Goal: Check status: Check status

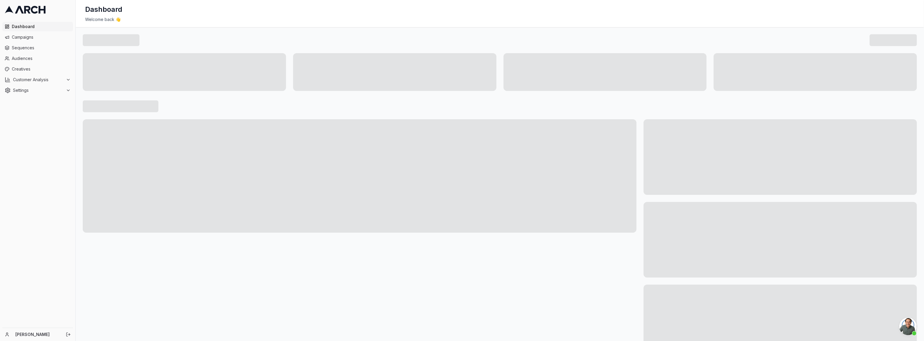
scroll to position [392, 0]
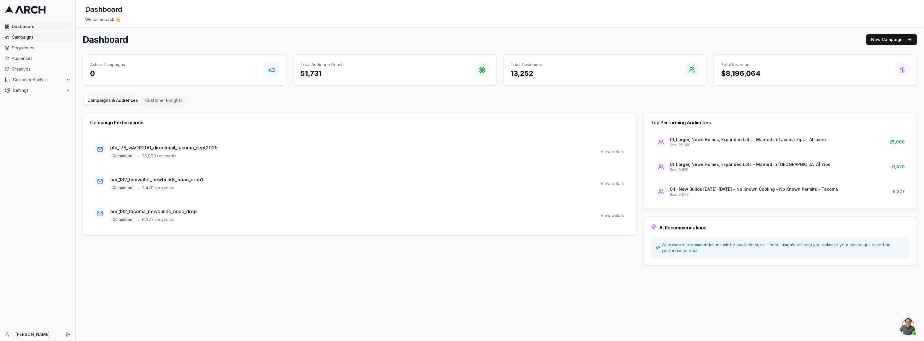
click at [31, 37] on span "Campaigns" at bounding box center [41, 37] width 59 height 6
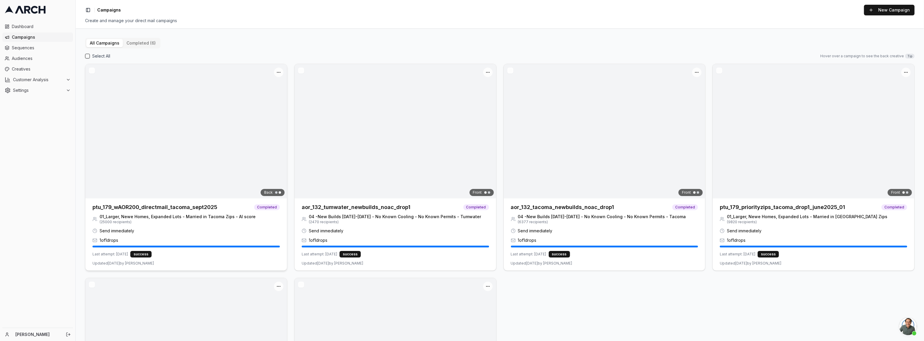
scroll to position [392, 0]
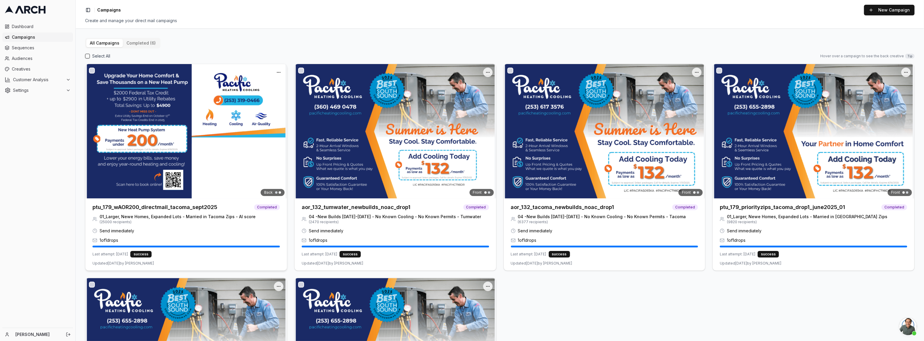
click at [185, 163] on img at bounding box center [186, 131] width 202 height 134
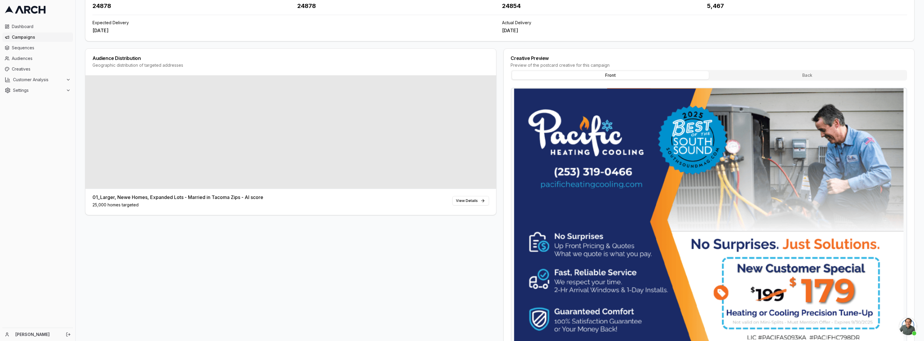
scroll to position [187, 0]
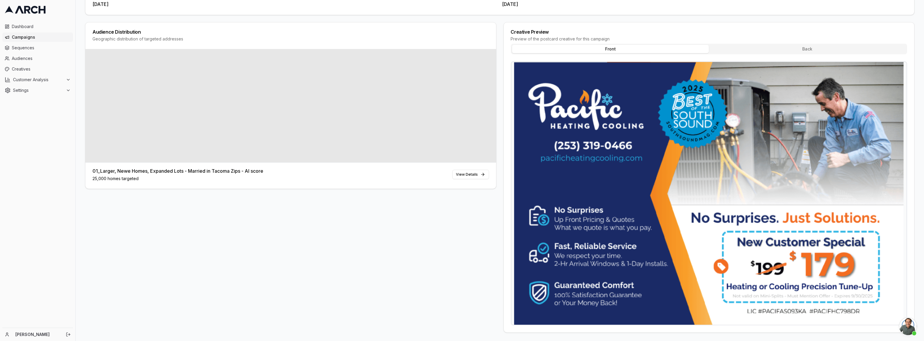
click at [802, 45] on button "Back" at bounding box center [807, 49] width 197 height 8
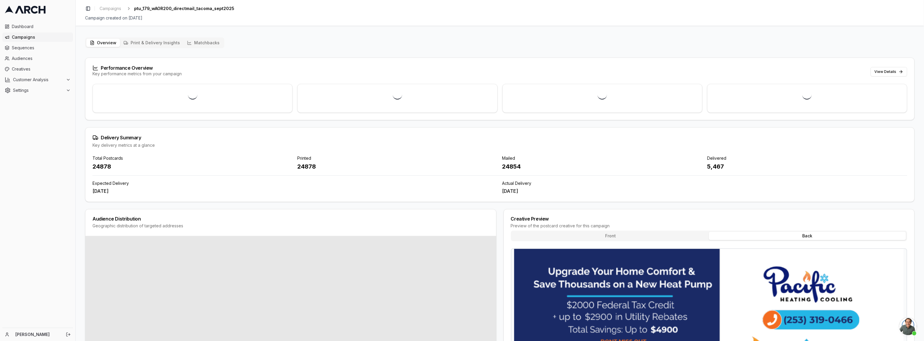
scroll to position [0, 0]
click at [161, 42] on button "Print & Delivery Insights" at bounding box center [152, 43] width 64 height 8
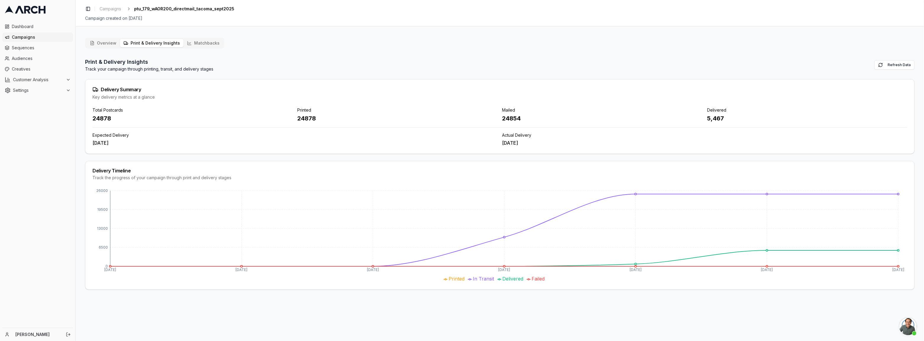
click at [111, 43] on button "Overview" at bounding box center [103, 43] width 34 height 8
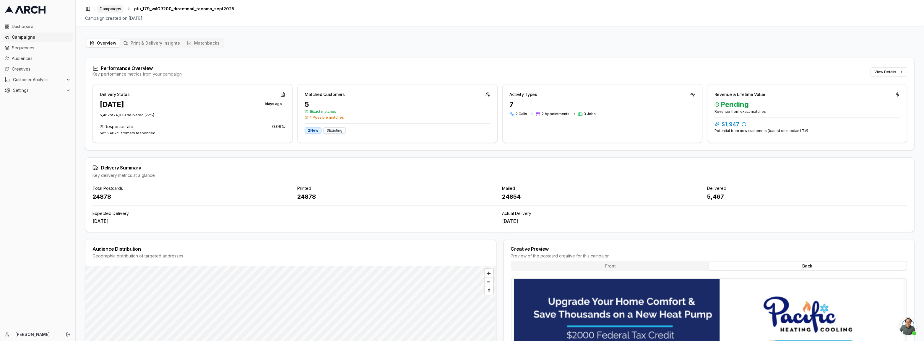
click at [103, 9] on span "Campaigns" at bounding box center [111, 9] width 22 height 6
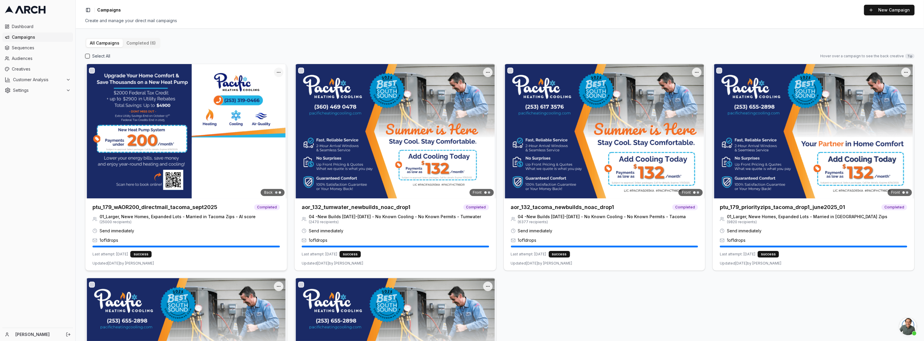
click at [278, 70] on html "Dashboard Campaigns Sequences Audiences Creatives Customer Analysis Settings Ka…" at bounding box center [462, 170] width 924 height 341
click at [262, 95] on div "Duplicate" at bounding box center [262, 93] width 38 height 9
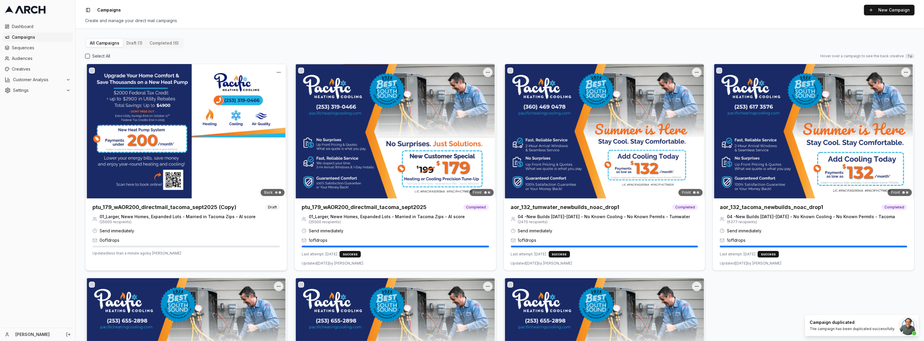
click at [169, 114] on img at bounding box center [186, 131] width 202 height 134
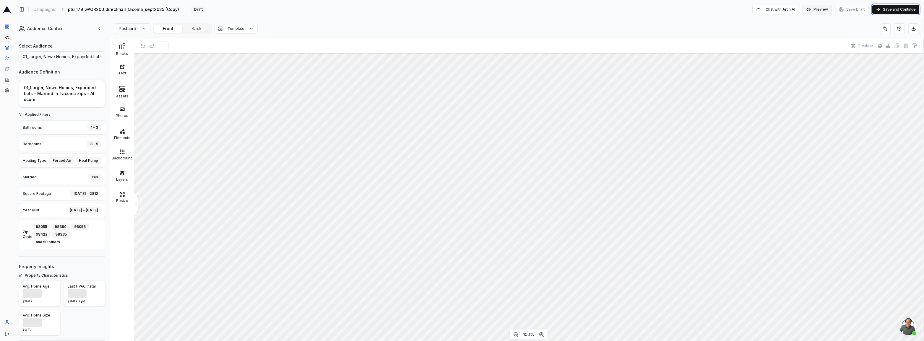
drag, startPoint x: 885, startPoint y: 8, endPoint x: 808, endPoint y: 14, distance: 77.1
click at [815, 32] on div "Toggle Sidebar Campaigns ptu_179_wAOR200_directmail_tacoma_sept2025 (Copy) Edit…" at bounding box center [469, 170] width 910 height 341
click at [809, 7] on button "Preview" at bounding box center [817, 9] width 29 height 9
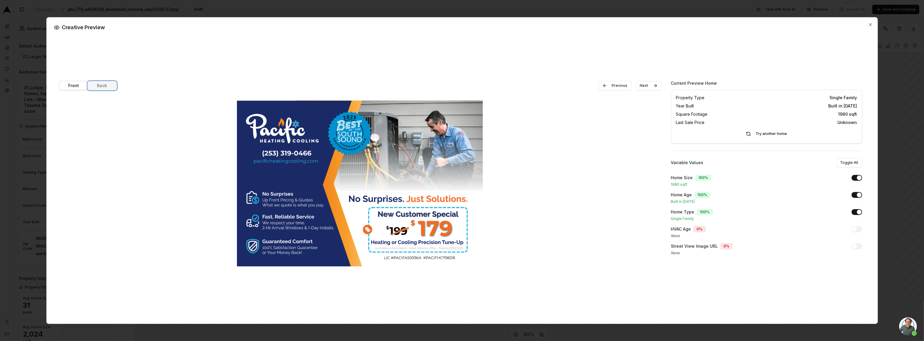
click at [106, 86] on button "Back" at bounding box center [102, 86] width 28 height 8
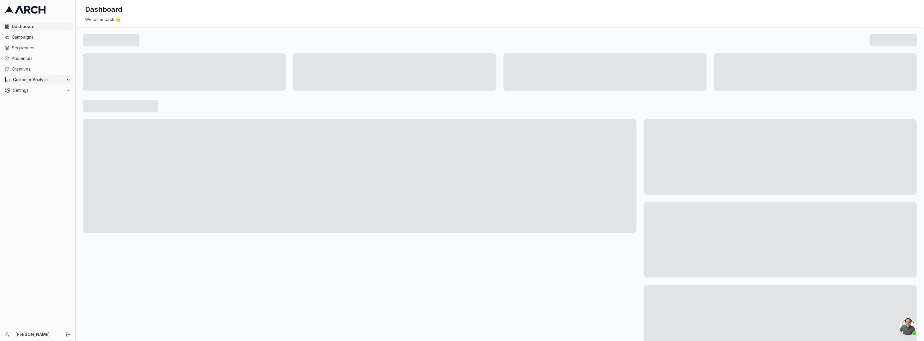
scroll to position [392, 0]
click at [26, 32] on ul "Dashboard Campaigns Sequences Audiences Creatives Customer Analysis Settings" at bounding box center [37, 58] width 71 height 73
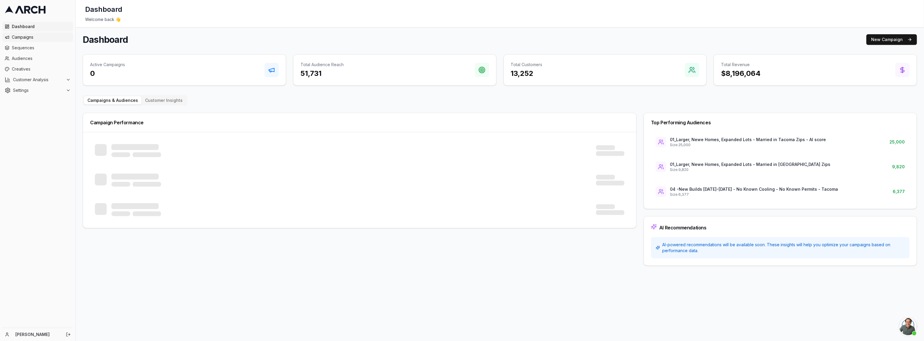
click at [24, 35] on span "Campaigns" at bounding box center [41, 37] width 59 height 6
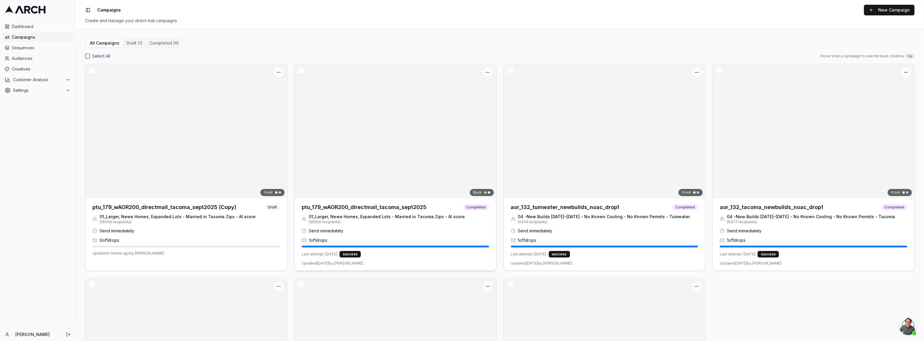
scroll to position [392, 0]
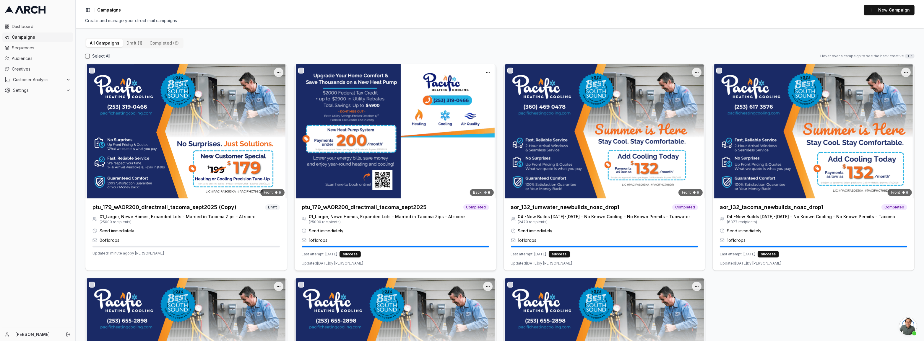
click at [438, 109] on img at bounding box center [396, 131] width 202 height 134
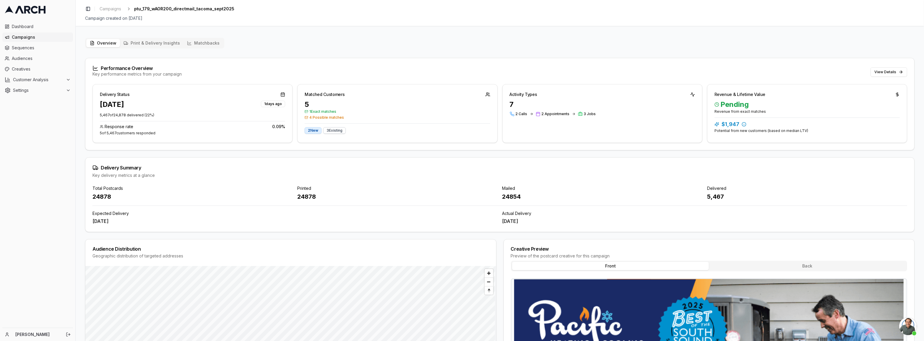
click at [318, 107] on div "5" at bounding box center [397, 104] width 185 height 9
click at [345, 96] on div "Matched Customers" at bounding box center [397, 92] width 199 height 15
click at [489, 93] on div "Matched Customers" at bounding box center [397, 92] width 199 height 15
click at [199, 41] on button "Matchbacks" at bounding box center [204, 43] width 40 height 8
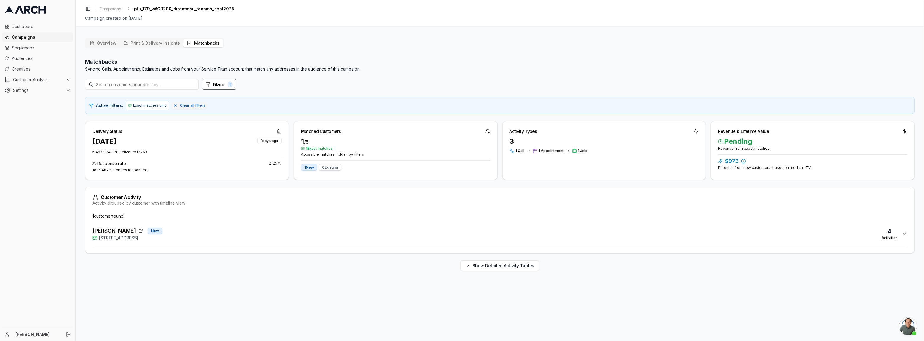
click at [886, 232] on div "4" at bounding box center [890, 232] width 16 height 8
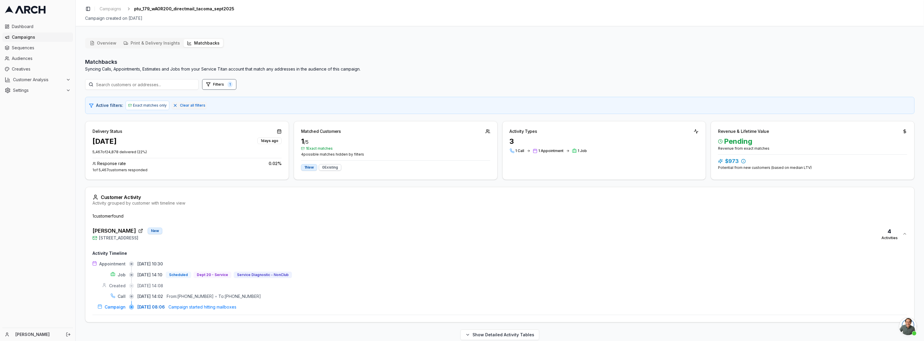
scroll to position [8, 0]
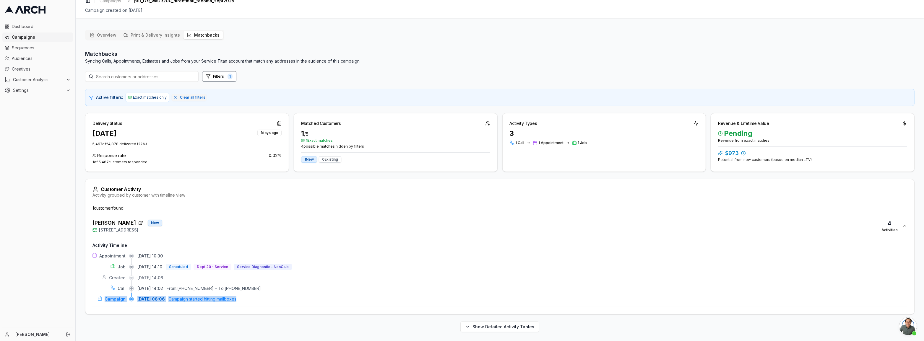
drag, startPoint x: 260, startPoint y: 301, endPoint x: 91, endPoint y: 298, distance: 168.5
click at [92, 299] on div "1 customer found Dave Houser New 715 North Sunset Drive, Tacoma, WA 98406 4 Act…" at bounding box center [499, 259] width 829 height 109
click at [322, 298] on div "09/04/2025, 08:06 Campaign started hitting mailboxes" at bounding box center [522, 299] width 770 height 6
click at [312, 292] on div "Appointment 09/05/2025, 10:30 Job 09/04/2025, 14:10 Scheduled Dept 20 - Service…" at bounding box center [499, 277] width 815 height 49
drag, startPoint x: 92, startPoint y: 222, endPoint x: 126, endPoint y: 222, distance: 34.0
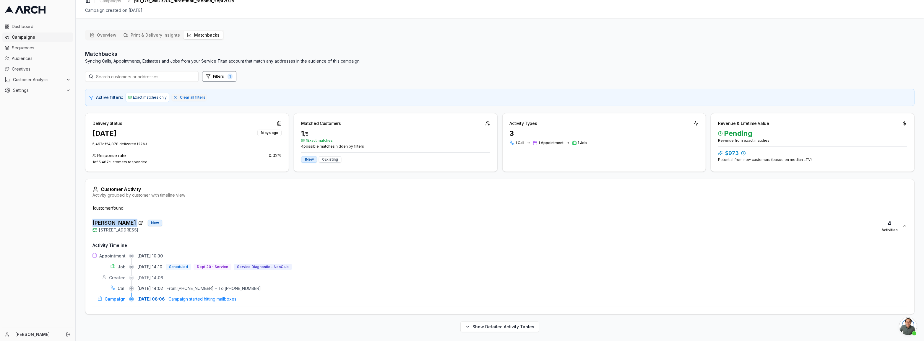
click at [126, 222] on div "1 customer found Dave Houser New 715 North Sunset Drive, Tacoma, WA 98406 4 Act…" at bounding box center [499, 259] width 829 height 109
copy div "Dave Houser"
click at [334, 142] on span "1 Exact matches" at bounding box center [395, 140] width 189 height 5
click at [205, 77] on button "Filters 1" at bounding box center [219, 76] width 34 height 11
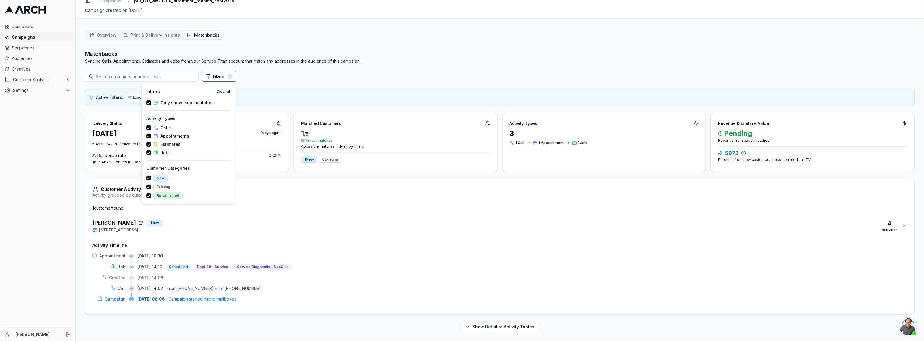
click at [150, 103] on button "Only show exact matches" at bounding box center [148, 102] width 5 height 5
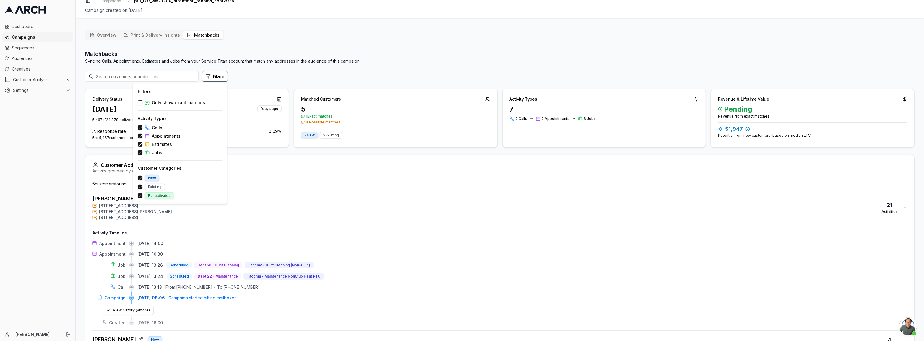
click at [451, 244] on div "09/24/2025, 14:00" at bounding box center [522, 244] width 770 height 6
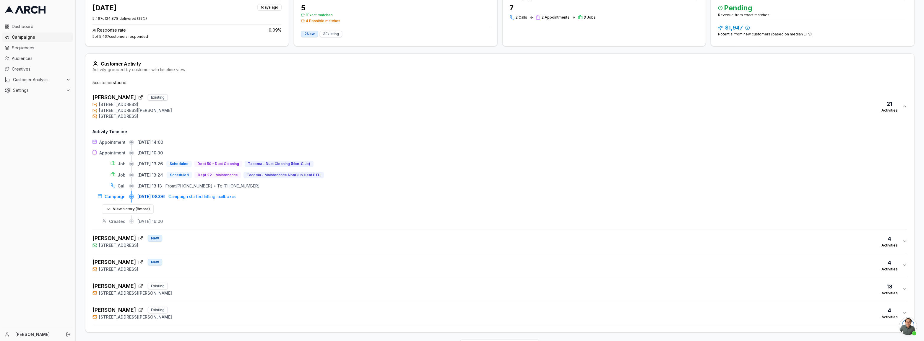
scroll to position [127, 0]
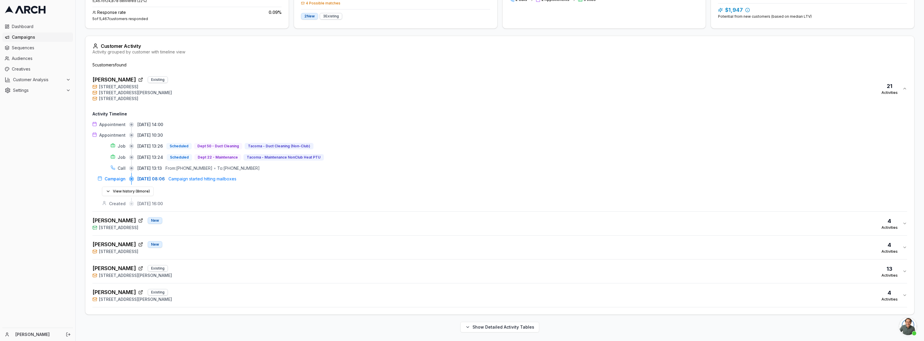
click at [68, 273] on div "Dashboard Campaigns Sequences Audiences Creatives Customer Analysis Settings" at bounding box center [37, 174] width 75 height 309
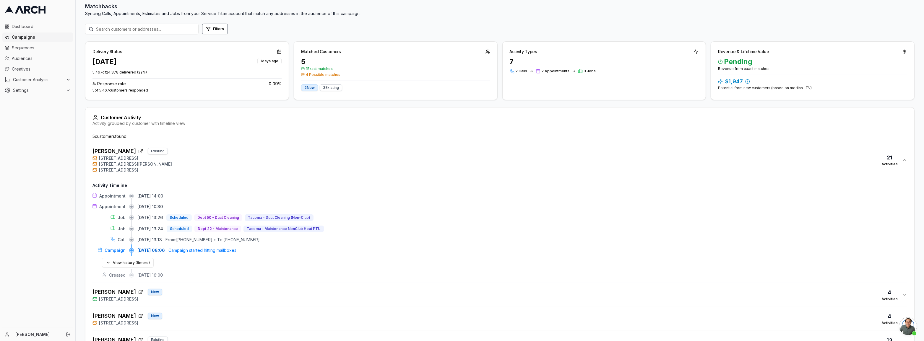
scroll to position [0, 0]
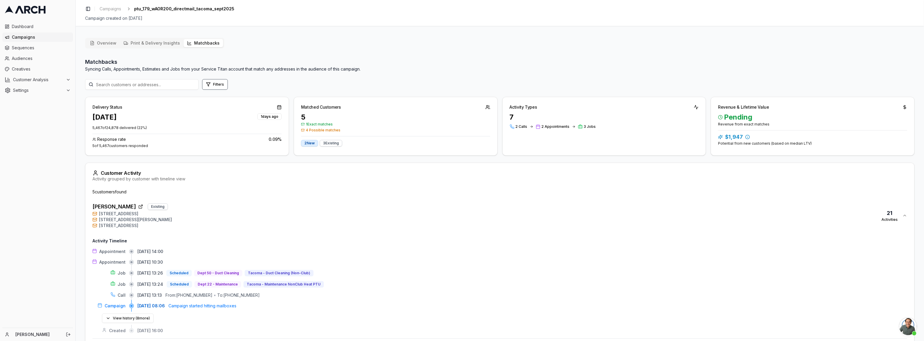
click at [165, 44] on button "Print & Delivery Insights" at bounding box center [152, 43] width 64 height 8
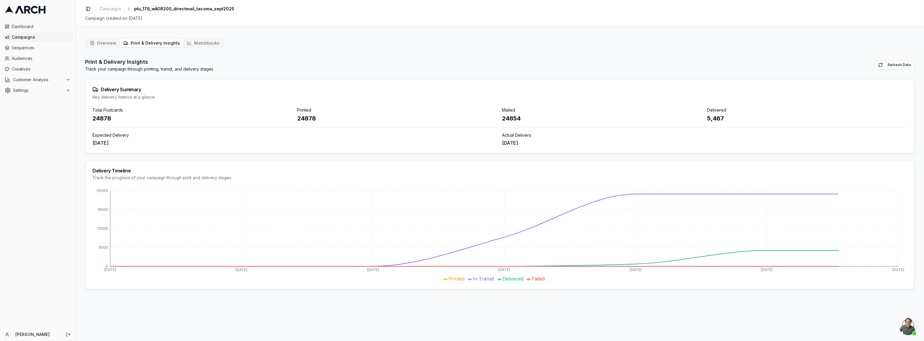
click at [92, 43] on icon "button" at bounding box center [91, 43] width 1 height 0
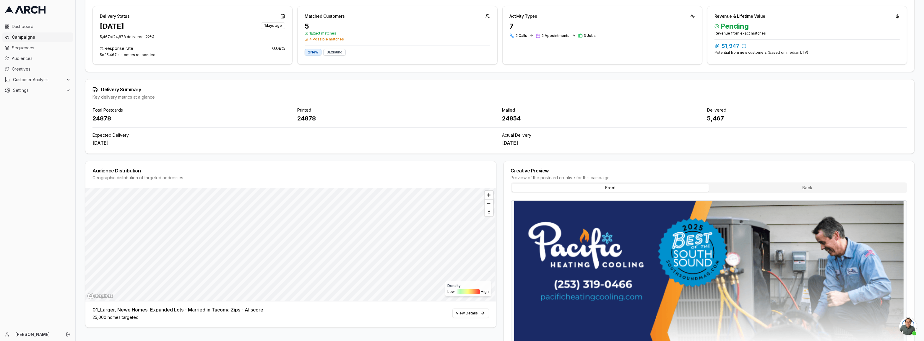
scroll to position [107, 0]
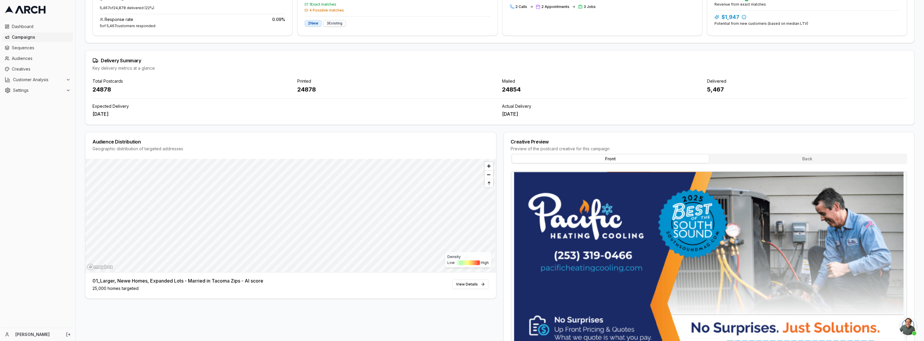
click at [296, 272] on div "Audience Distribution Geographic distribution of targeted addresses Density Low…" at bounding box center [290, 215] width 411 height 167
click at [490, 183] on span "Reset bearing to north" at bounding box center [489, 183] width 10 height 7
click at [414, 312] on div "Audience Distribution Geographic distribution of targeted addresses Density Low…" at bounding box center [290, 287] width 411 height 311
click at [522, 115] on div "Sep 4, 2025" at bounding box center [704, 114] width 405 height 7
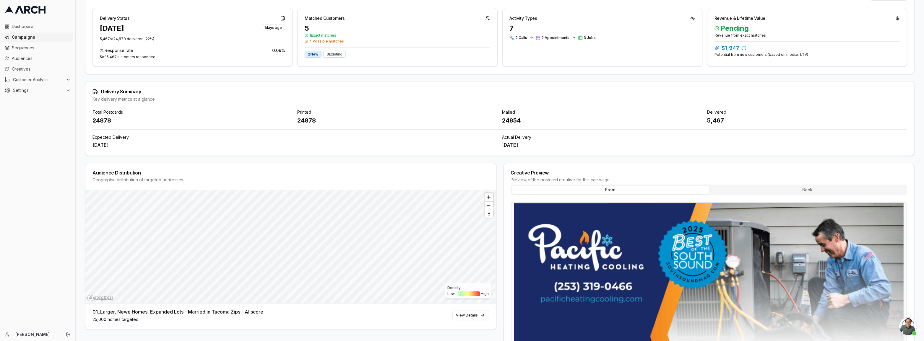
scroll to position [53, 0]
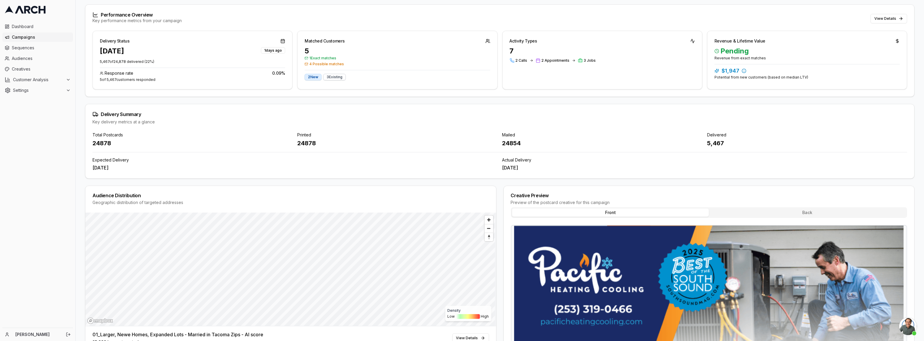
click at [580, 135] on div "Mailed" at bounding box center [602, 135] width 200 height 6
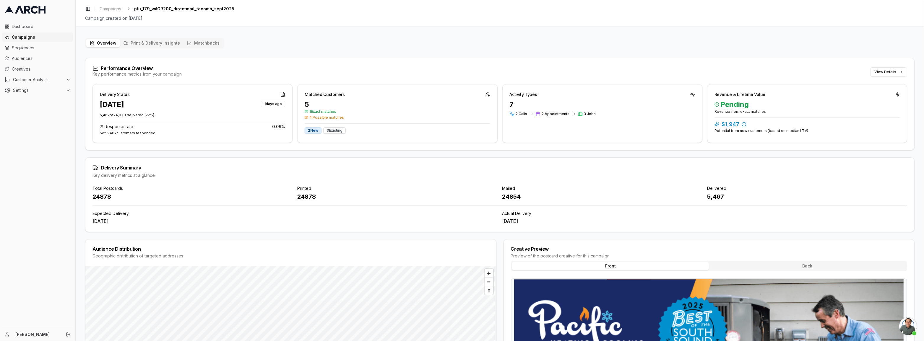
drag, startPoint x: 98, startPoint y: 42, endPoint x: 109, endPoint y: 44, distance: 12.0
click at [123, 48] on div "Overview Print & Delivery Insights Matchbacks Performance Overview Key performa…" at bounding box center [500, 294] width 830 height 512
click at [109, 43] on button "Overview" at bounding box center [103, 43] width 34 height 8
click at [162, 45] on button "Print & Delivery Insights" at bounding box center [152, 43] width 64 height 8
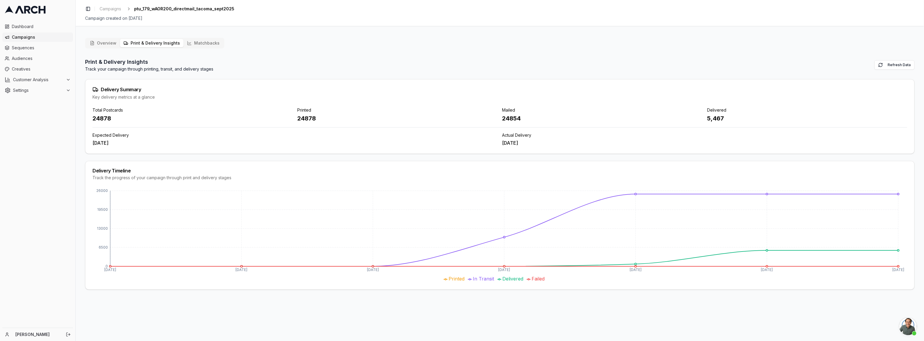
click at [894, 60] on div "Print & Delivery Insights Track your campaign through printing, transit, and de…" at bounding box center [500, 65] width 830 height 14
click at [894, 61] on button "Refresh Data" at bounding box center [894, 64] width 40 height 9
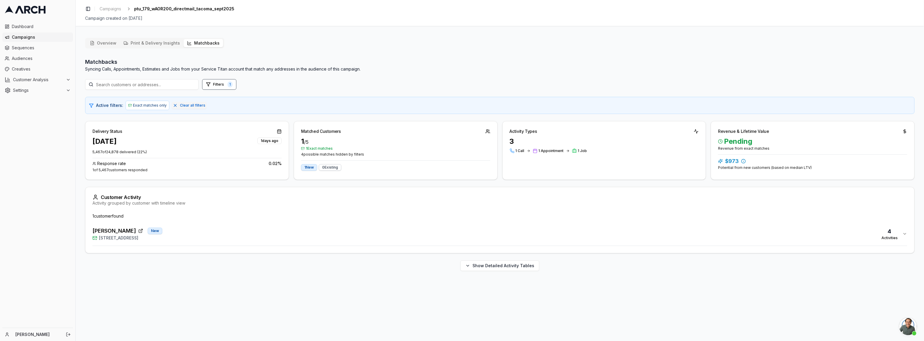
click at [198, 43] on button "Matchbacks" at bounding box center [204, 43] width 40 height 8
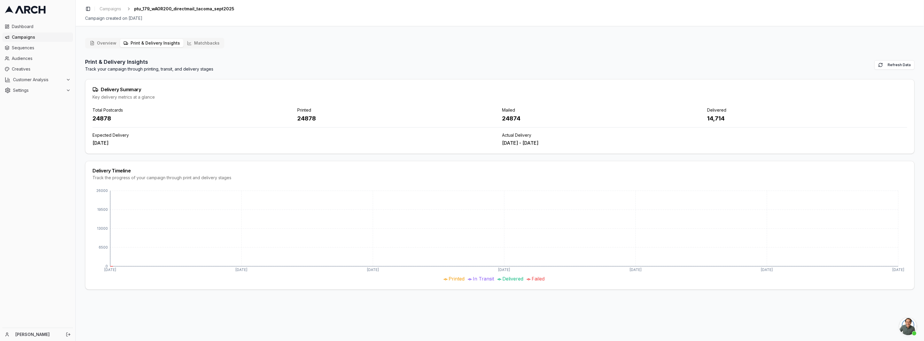
click at [150, 42] on button "Print & Delivery Insights" at bounding box center [152, 43] width 64 height 8
click at [102, 43] on button "Overview" at bounding box center [103, 43] width 34 height 8
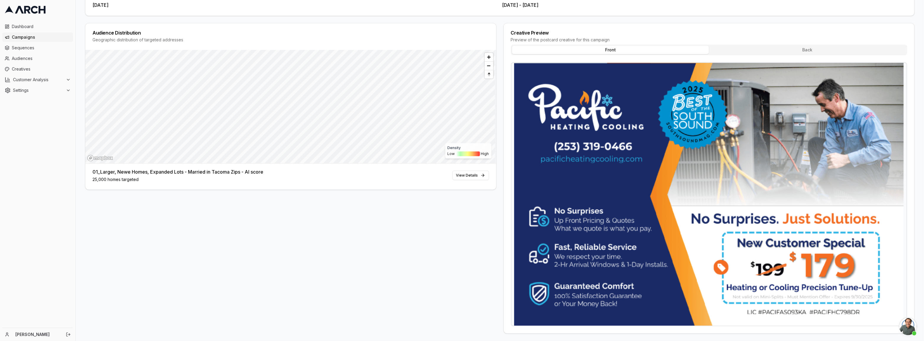
scroll to position [217, 0]
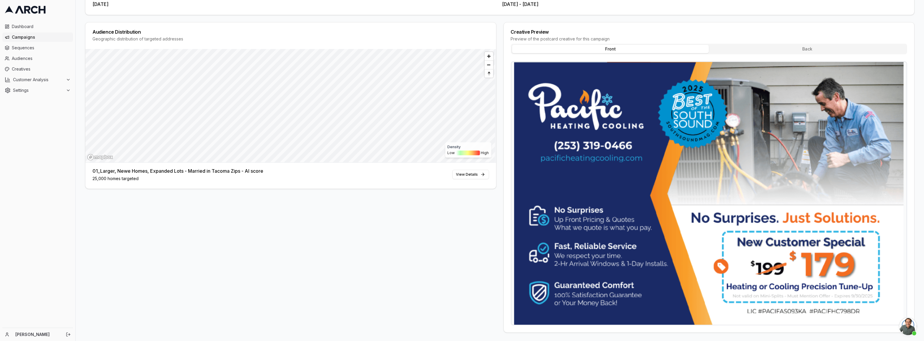
click at [786, 47] on button "Back" at bounding box center [807, 49] width 197 height 8
